Goal: Navigation & Orientation: Find specific page/section

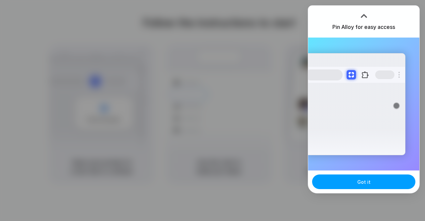
click at [366, 183] on span "Got it" at bounding box center [363, 181] width 13 height 7
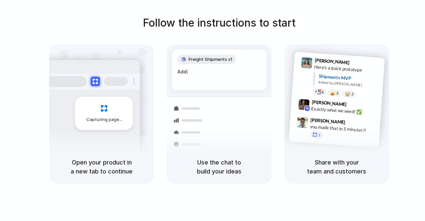
click at [378, 14] on div "Follow the instructions to start Capturing page Open your product in a new tab …" at bounding box center [219, 117] width 438 height 234
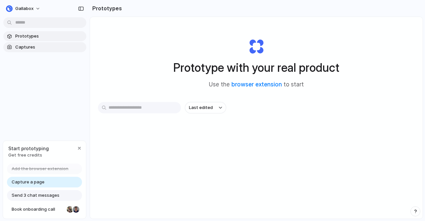
click at [28, 46] on span "Captures" at bounding box center [49, 47] width 68 height 7
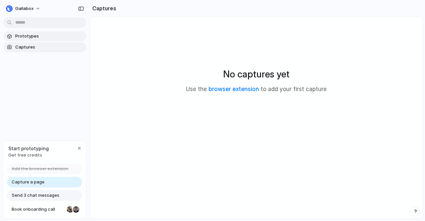
click at [27, 34] on span "Prototypes" at bounding box center [49, 36] width 68 height 7
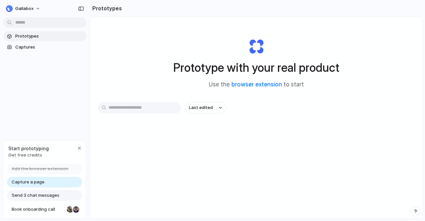
click at [62, 180] on link "Capture a page" at bounding box center [44, 182] width 75 height 11
